Goal: Task Accomplishment & Management: Manage account settings

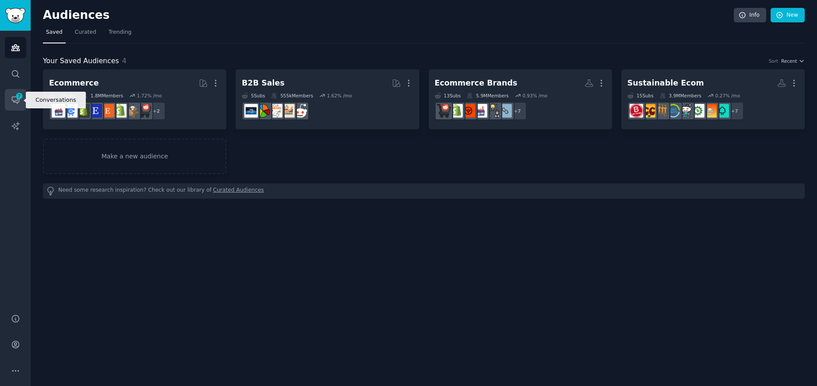
click at [17, 101] on icon "Sidebar" at bounding box center [15, 99] width 9 height 9
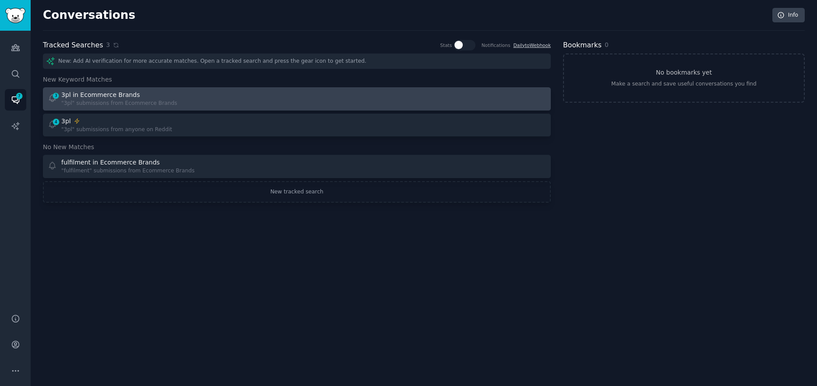
click at [241, 98] on div "3 3pl in Ecommerce Brands "3pl" submissions from Ecommerce Brands" at bounding box center [170, 98] width 244 height 17
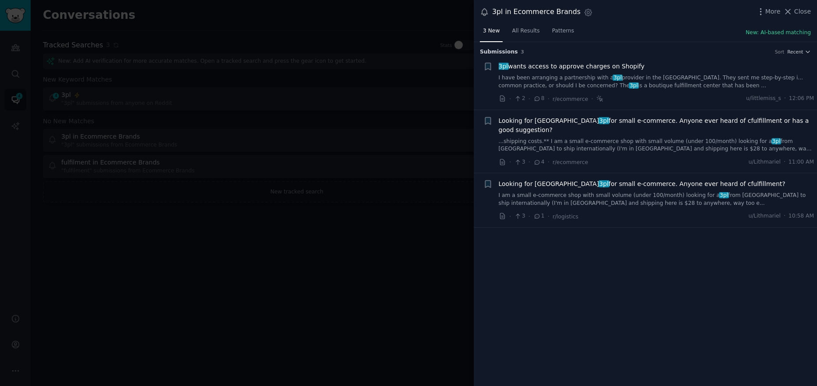
click at [623, 66] on span "3pl wants access to approve charges on Shopify" at bounding box center [572, 66] width 146 height 9
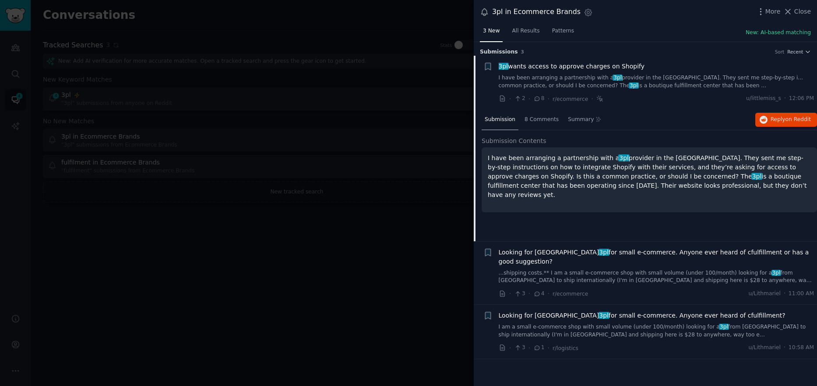
click at [601, 248] on span "Looking for China 3pl for small e-commerce. Anyone ever heard of cfulfillment o…" at bounding box center [657, 257] width 316 height 18
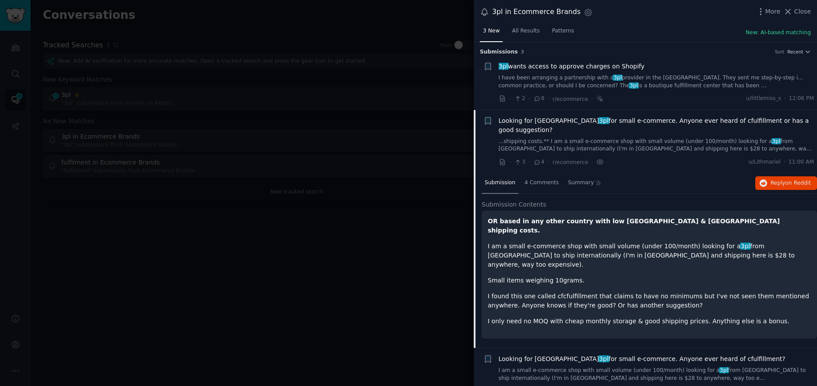
click at [584, 354] on span "Looking for China 3pl for small e-commerce. Anyone ever heard of cfulfillment?" at bounding box center [642, 358] width 287 height 9
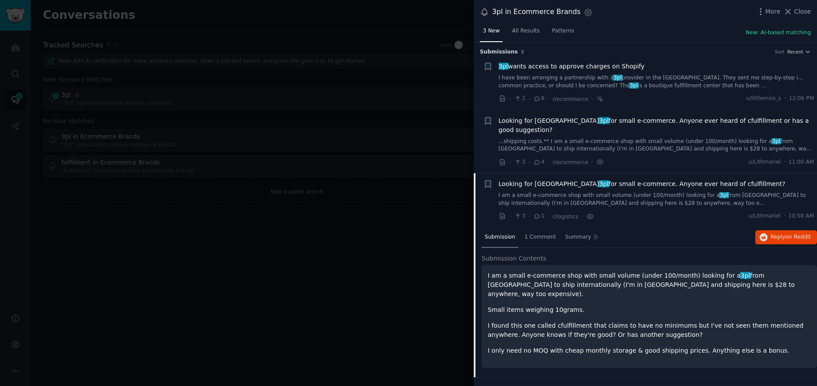
click at [800, 16] on span "Close" at bounding box center [803, 11] width 17 height 9
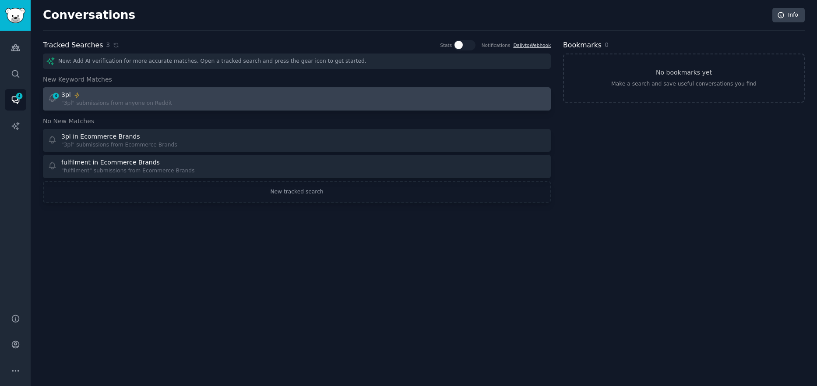
click at [176, 99] on div "4 3pl "3pl" submissions from anyone on Reddit" at bounding box center [170, 98] width 244 height 17
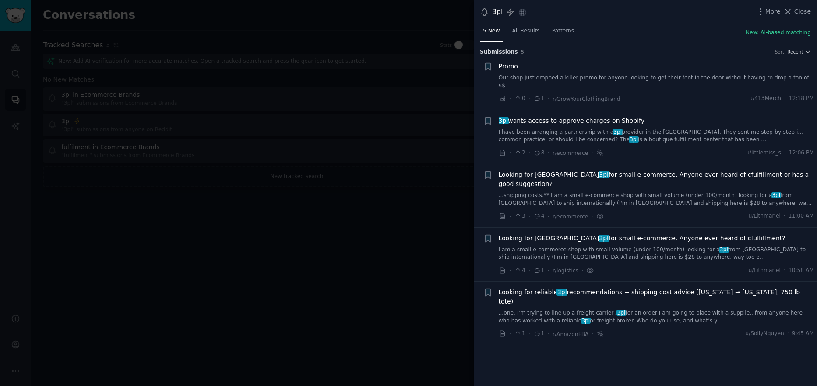
click at [646, 74] on link "Our shop just dropped a killer promo for anyone looking to get their foot in th…" at bounding box center [657, 81] width 316 height 15
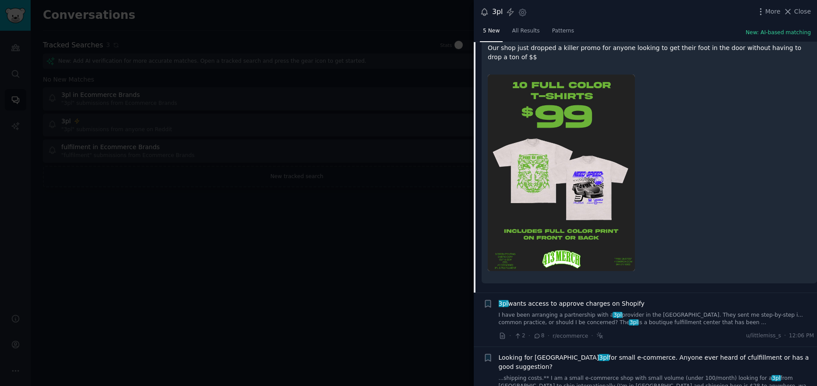
scroll to position [145, 0]
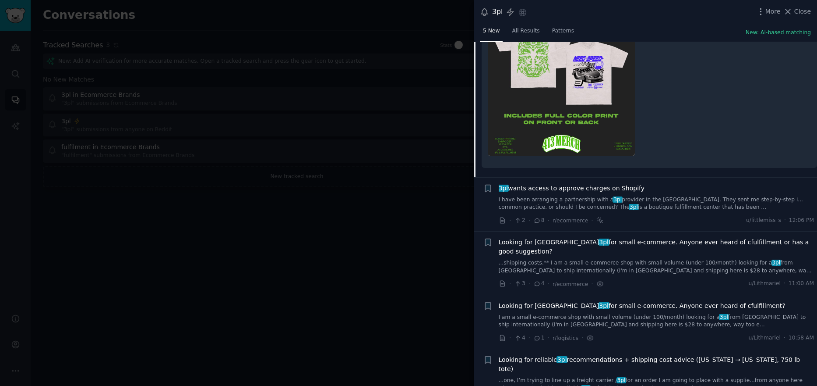
click at [655, 196] on link "I have been arranging a partnership with a 3pl provider in the US. They sent me…" at bounding box center [657, 203] width 316 height 15
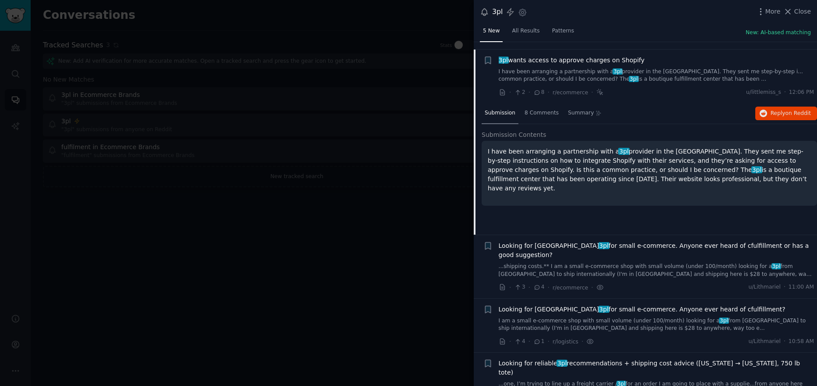
scroll to position [64, 0]
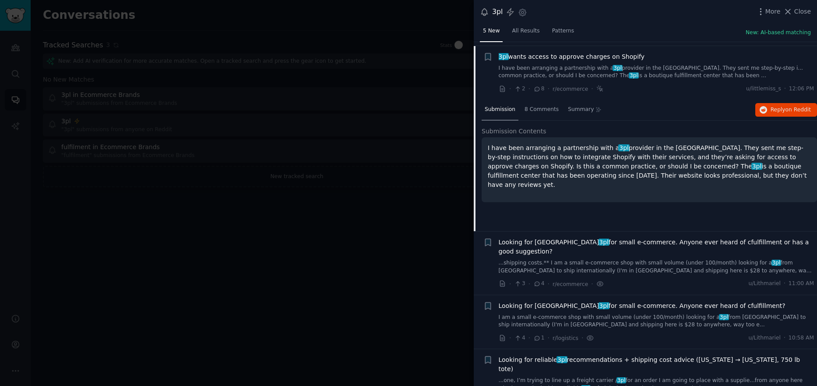
click at [654, 237] on span "Looking for China 3pl for small e-commerce. Anyone ever heard of cfulfillment o…" at bounding box center [657, 246] width 316 height 18
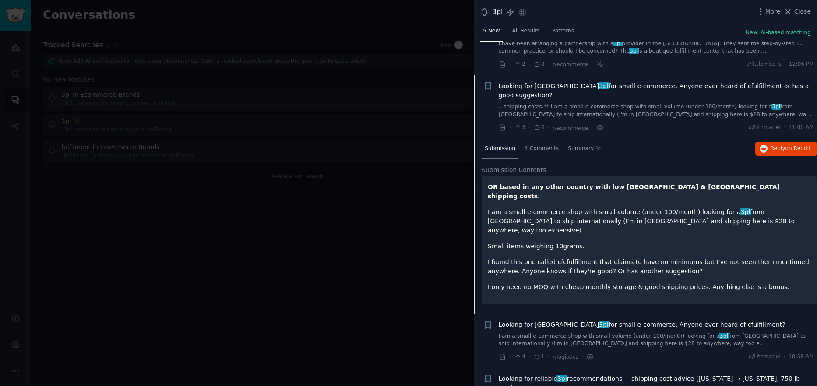
scroll to position [89, 0]
click at [632, 319] on span "Looking for China 3pl for small e-commerce. Anyone ever heard of cfulfillment?" at bounding box center [642, 323] width 287 height 9
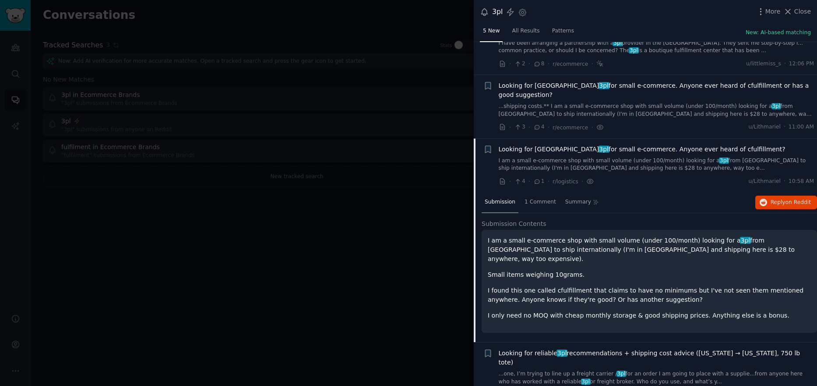
scroll to position [73, 0]
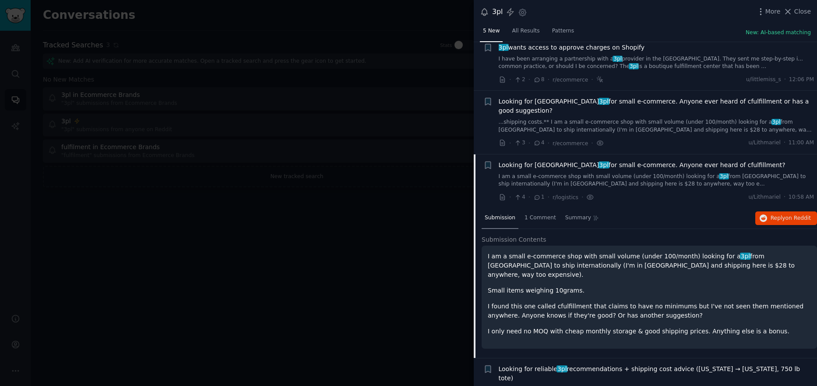
click at [635, 364] on span "Looking for reliable 3pl recommendations + shipping cost advice (Minnesota → Rh…" at bounding box center [657, 373] width 316 height 18
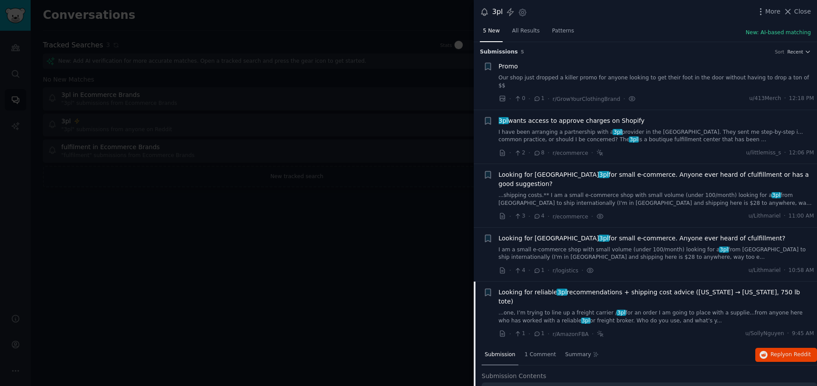
click at [570, 70] on div "Promo" at bounding box center [657, 66] width 316 height 9
click at [508, 65] on span "Promo" at bounding box center [508, 66] width 19 height 9
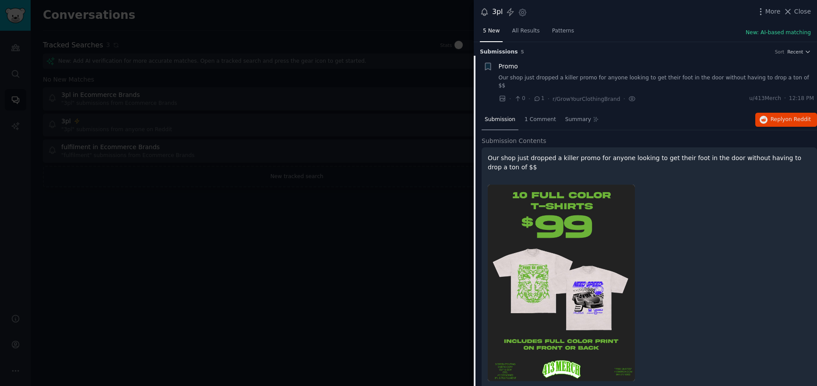
scroll to position [14, 0]
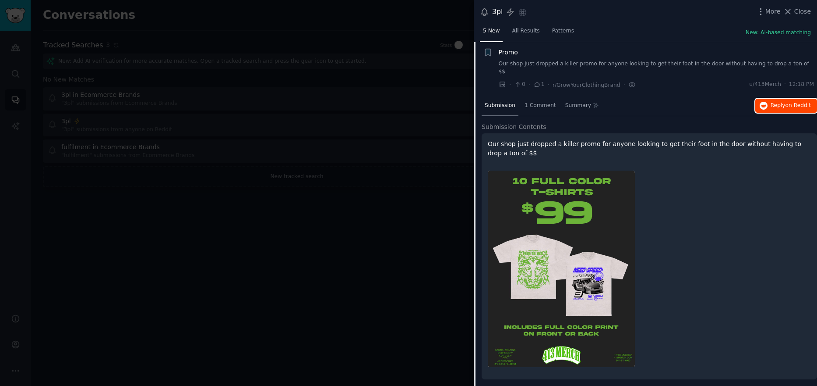
click at [785, 102] on span "Reply on Reddit" at bounding box center [791, 106] width 40 height 8
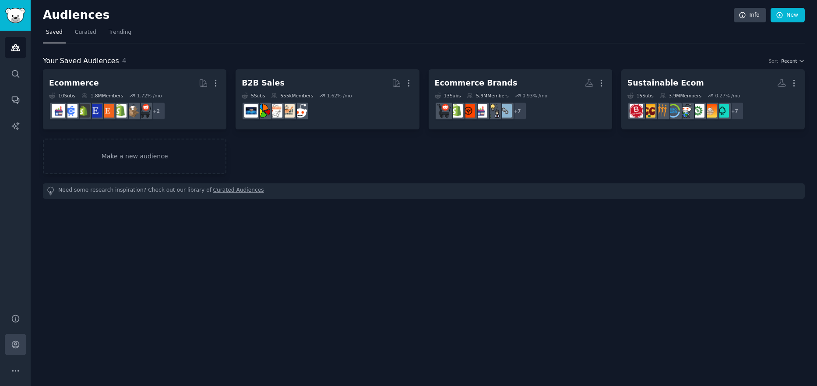
click at [15, 347] on icon "Sidebar" at bounding box center [15, 344] width 7 height 7
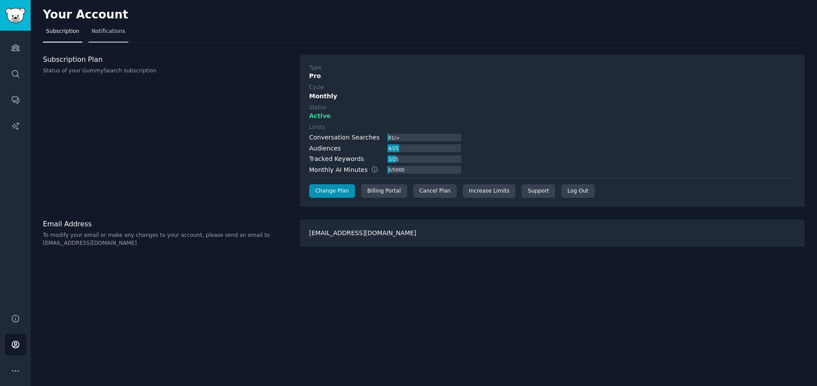
click at [101, 31] on span "Notifications" at bounding box center [109, 32] width 34 height 8
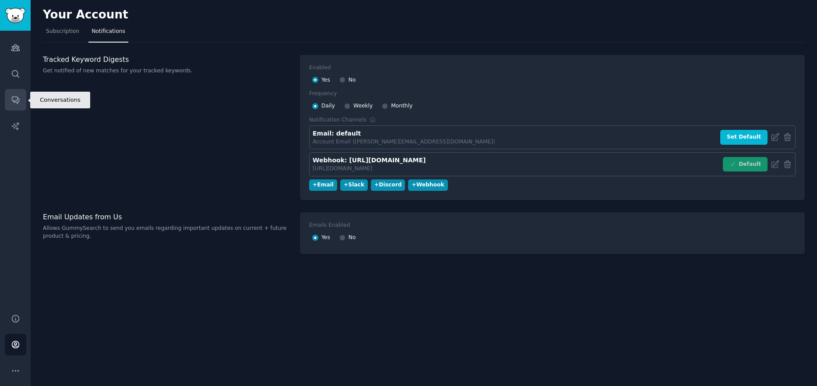
click at [13, 101] on icon "Sidebar" at bounding box center [15, 100] width 7 height 7
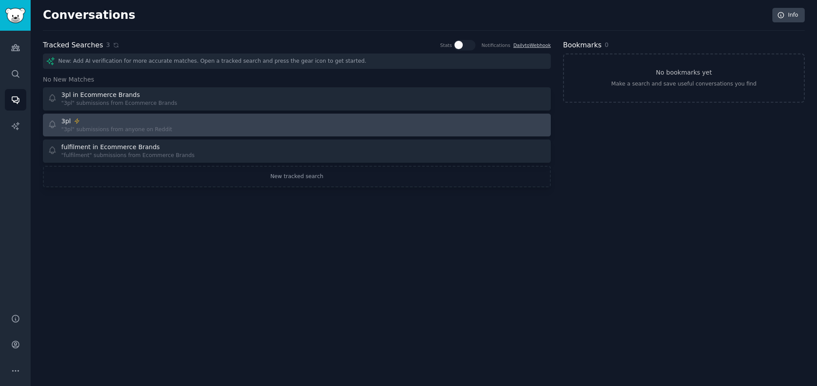
click at [180, 125] on div "3pl "3pl" submissions from anyone on Reddit" at bounding box center [170, 125] width 244 height 17
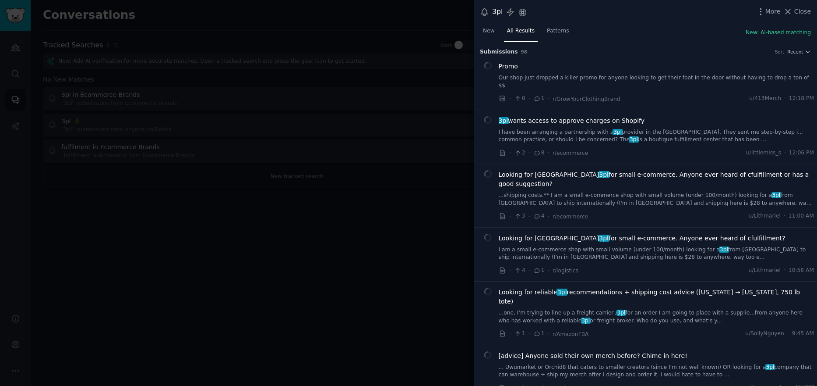
click at [526, 16] on icon "button" at bounding box center [522, 12] width 9 height 9
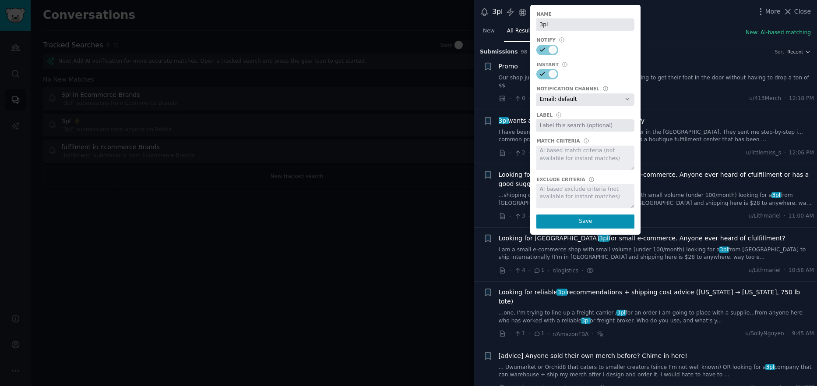
click at [576, 101] on select "Default notification channel Email: default Webhook: [URL][DOMAIN_NAME]" at bounding box center [586, 99] width 98 height 12
select select "453"
click at [537, 93] on select "Default notification channel Email: default Webhook: [URL][DOMAIN_NAME]" at bounding box center [586, 99] width 98 height 12
click at [580, 219] on button "Save" at bounding box center [586, 221] width 98 height 14
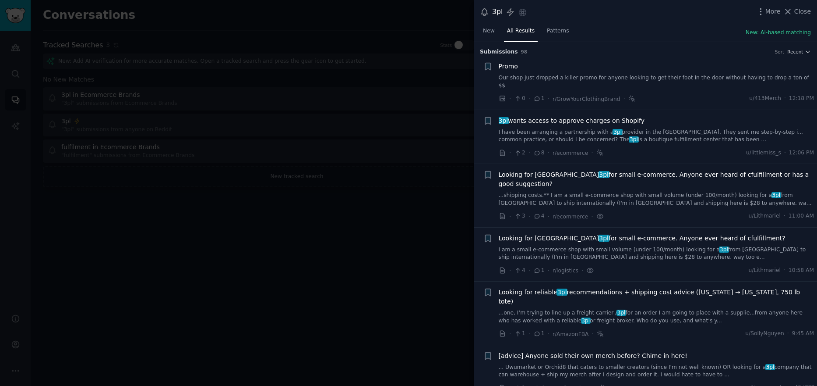
click at [346, 102] on div at bounding box center [408, 193] width 817 height 386
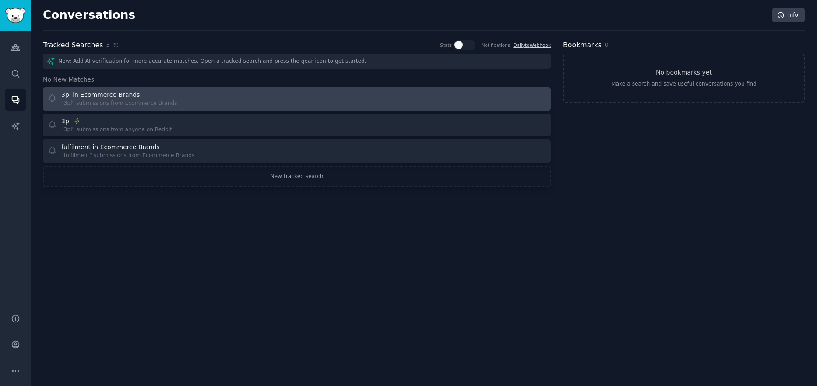
click at [110, 98] on div "3pl in Ecommerce Brands" at bounding box center [100, 94] width 79 height 9
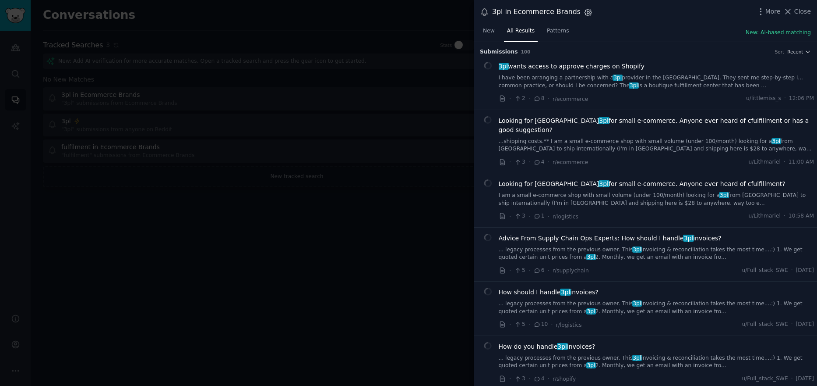
drag, startPoint x: 534, startPoint y: 23, endPoint x: 577, endPoint y: 11, distance: 44.8
click at [584, 11] on icon "button" at bounding box center [588, 12] width 9 height 9
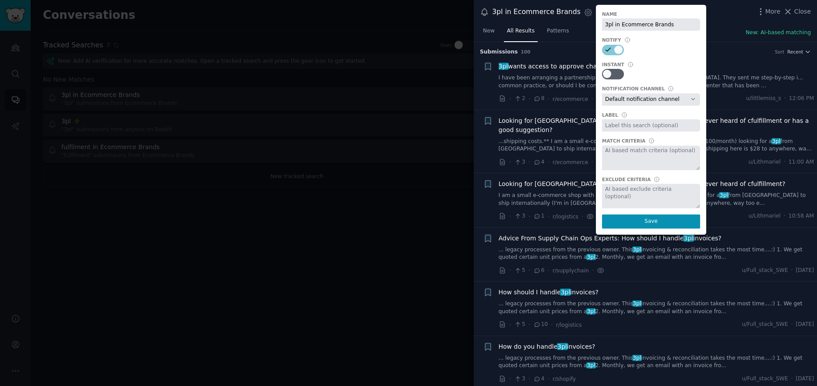
click at [628, 100] on select "Default notification channel Email: default Webhook: [URL][DOMAIN_NAME]" at bounding box center [651, 99] width 98 height 12
select select "453"
click at [602, 93] on select "Default notification channel Email: default Webhook: [URL][DOMAIN_NAME]" at bounding box center [651, 99] width 98 height 12
click at [641, 225] on button "Save" at bounding box center [651, 221] width 98 height 14
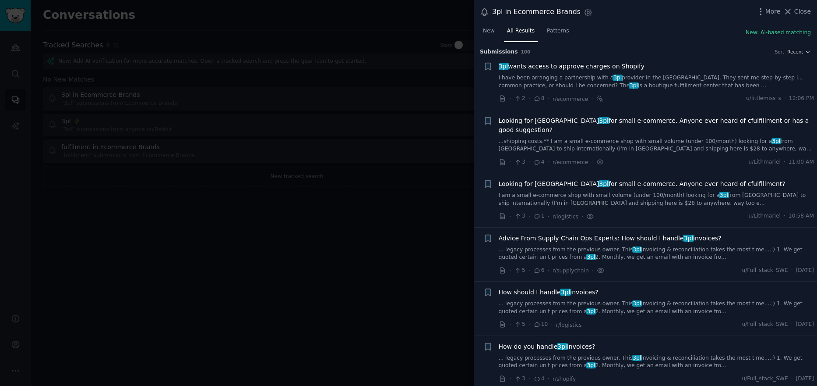
click at [302, 226] on div at bounding box center [408, 193] width 817 height 386
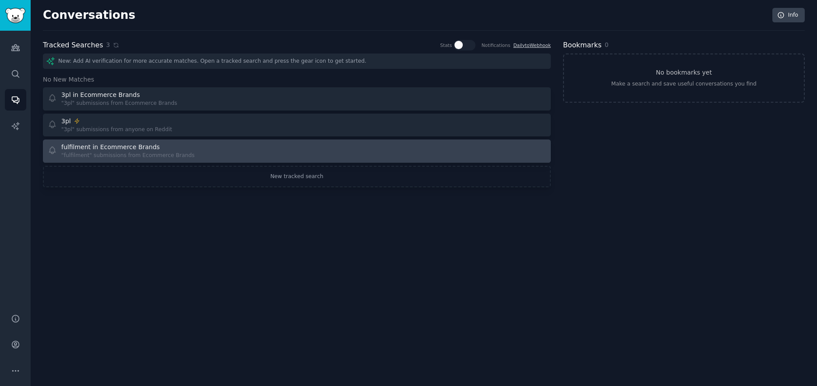
click at [158, 147] on div "fulfilment in Ecommerce Brands" at bounding box center [127, 146] width 133 height 9
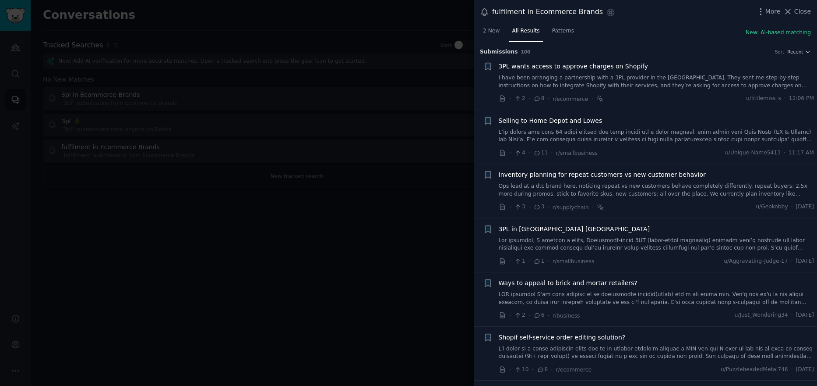
click at [323, 220] on div at bounding box center [408, 193] width 817 height 386
